Goal: Transaction & Acquisition: Download file/media

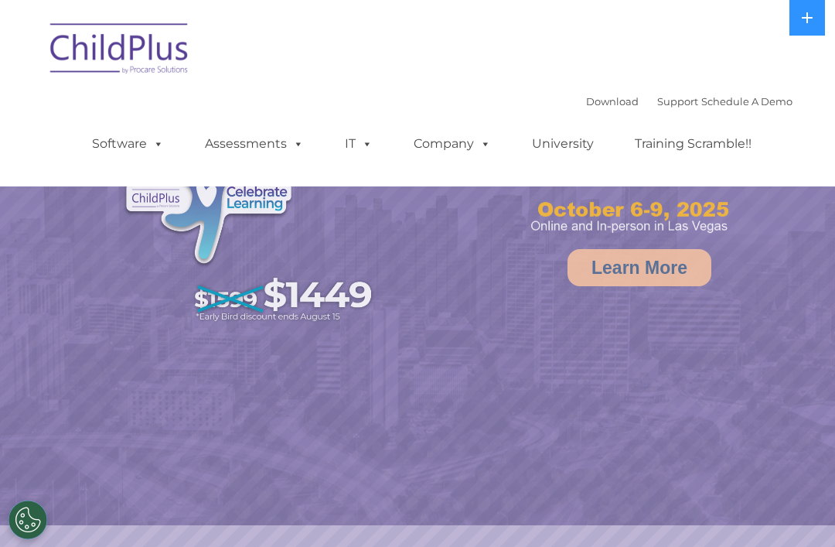
select select "MEDIUM"
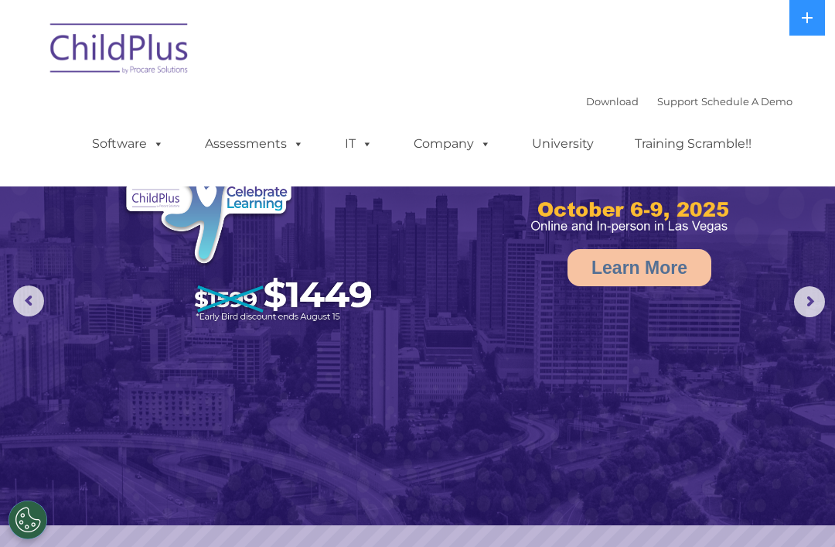
click at [150, 141] on span at bounding box center [155, 143] width 17 height 15
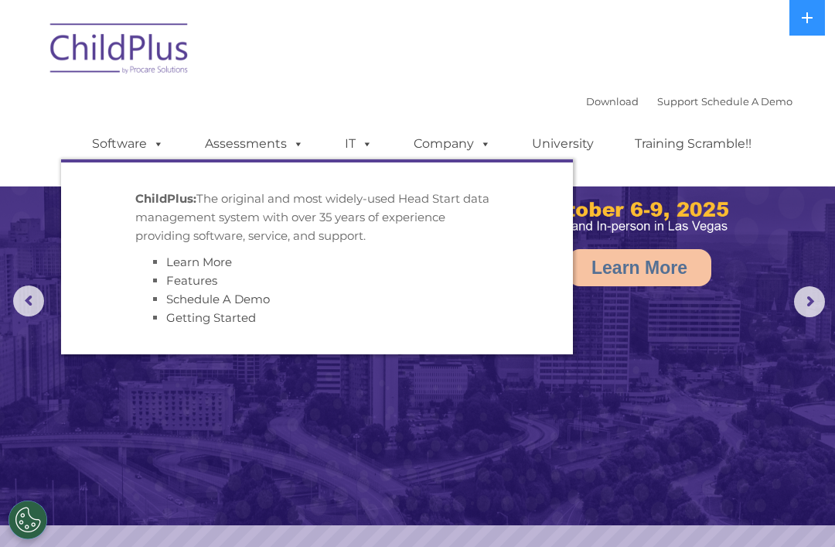
click at [606, 90] on div "Download Support | Schedule A Demo " at bounding box center [689, 101] width 206 height 23
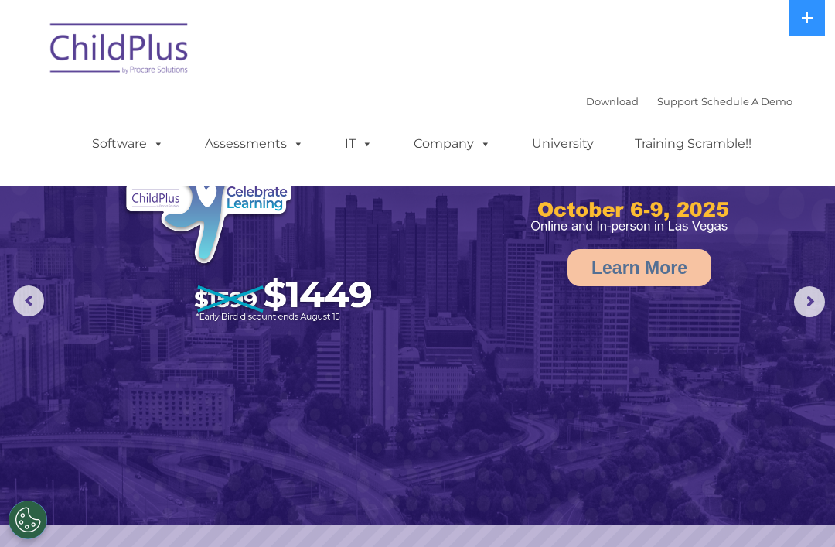
click at [595, 91] on div "Download Support | Schedule A Demo " at bounding box center [689, 101] width 206 height 23
click at [586, 100] on link "Download" at bounding box center [612, 101] width 53 height 12
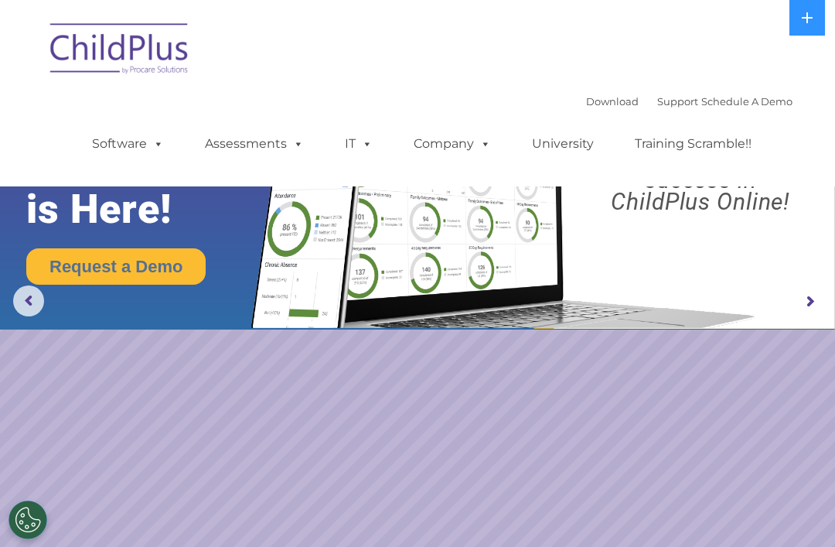
click at [823, 22] on button at bounding box center [807, 18] width 36 height 36
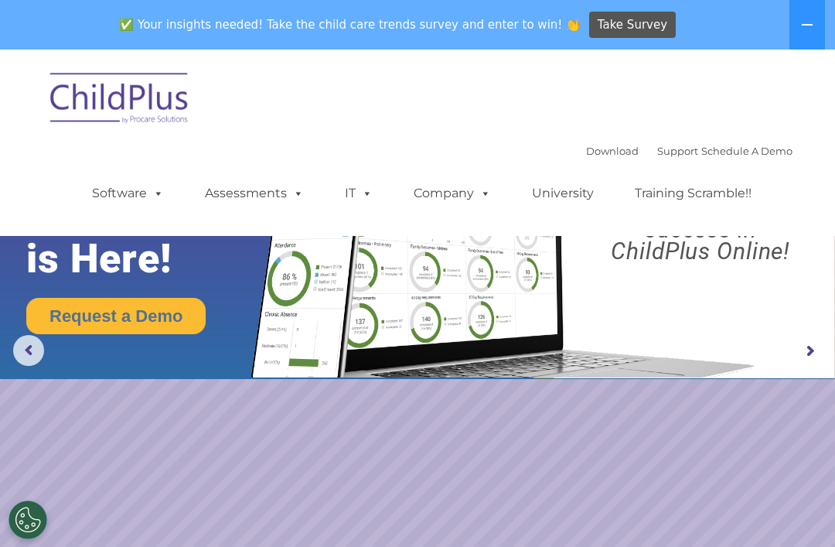
click at [806, 28] on icon at bounding box center [807, 25] width 12 height 12
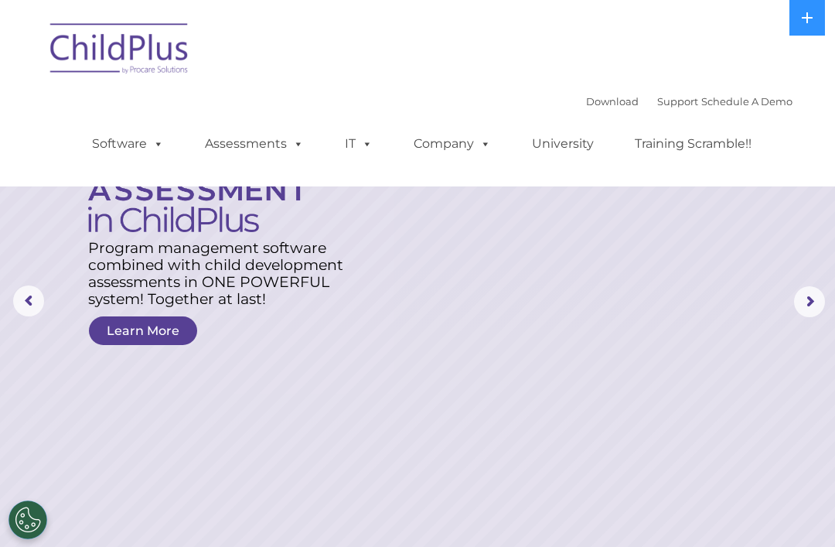
click at [118, 138] on link "Software" at bounding box center [128, 143] width 103 height 31
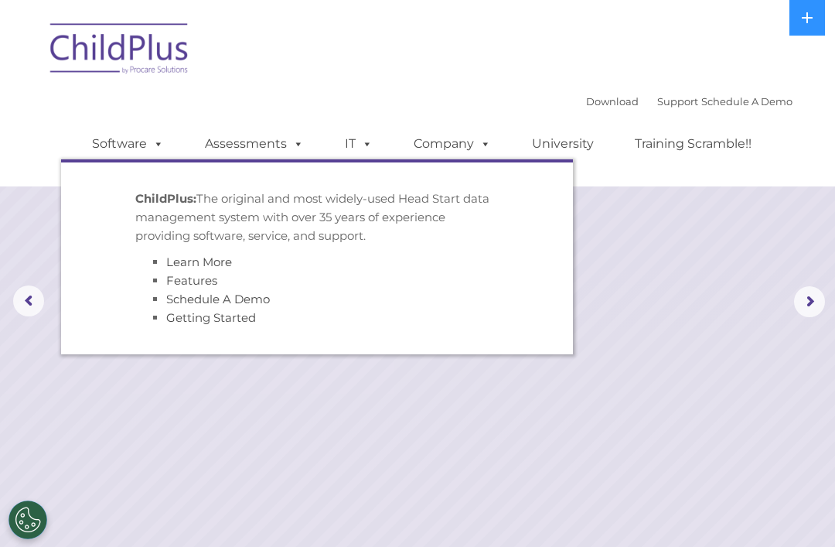
click at [118, 133] on link "Software" at bounding box center [128, 143] width 103 height 31
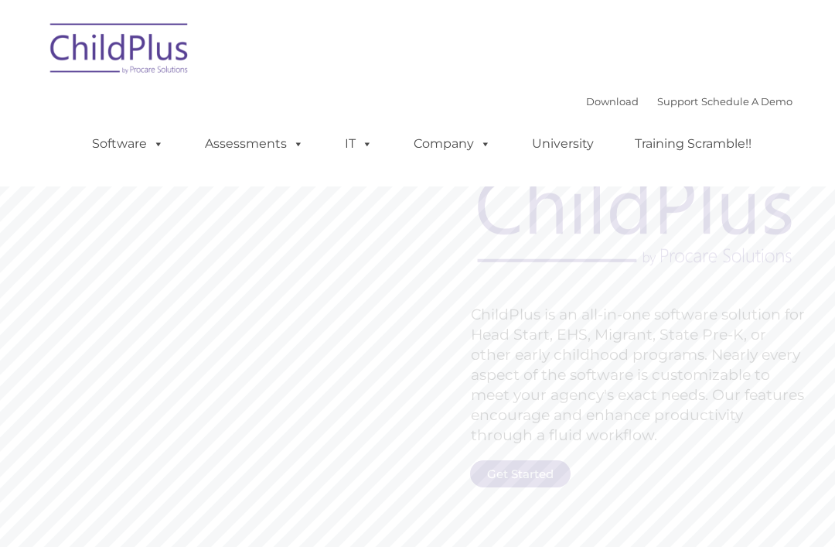
type input ""
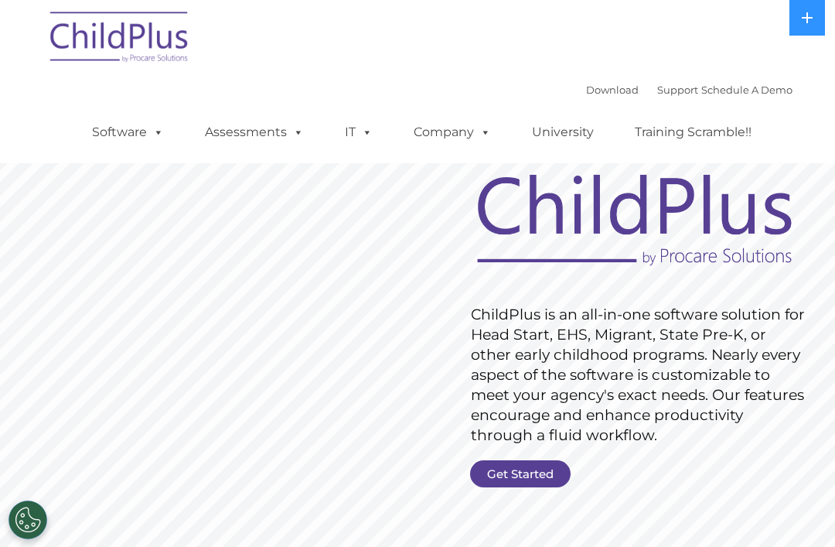
click at [591, 92] on link "Download" at bounding box center [612, 89] width 53 height 12
click at [586, 91] on link "Download" at bounding box center [612, 89] width 53 height 12
click at [426, 2] on div "Download Support | Schedule A Demo  MENU MENU Software ChildPlus: The original…" at bounding box center [418, 81] width 750 height 163
